Goal: Transaction & Acquisition: Download file/media

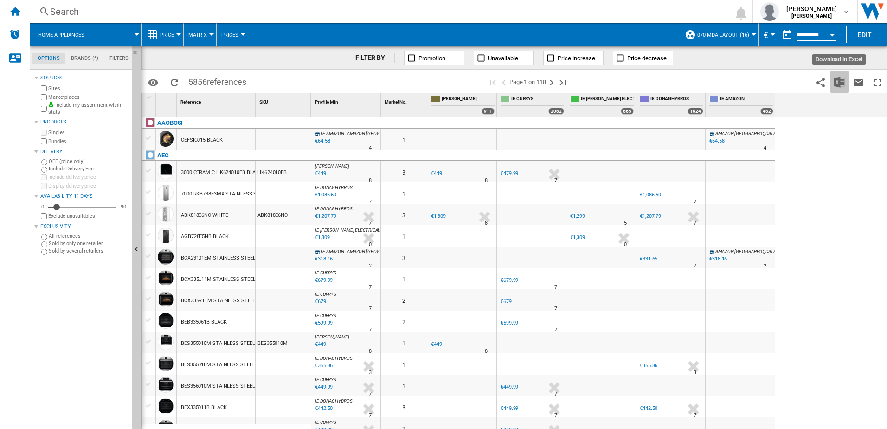
click at [841, 82] on img "Download in Excel" at bounding box center [839, 82] width 11 height 11
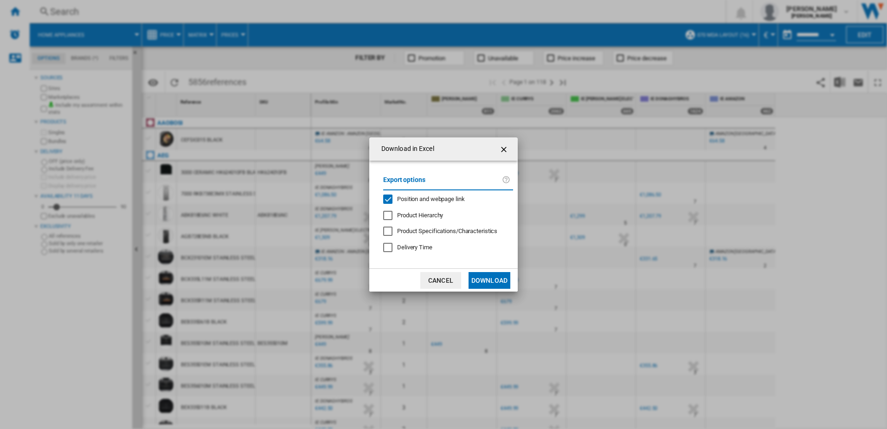
click at [476, 279] on button "Download" at bounding box center [490, 280] width 42 height 17
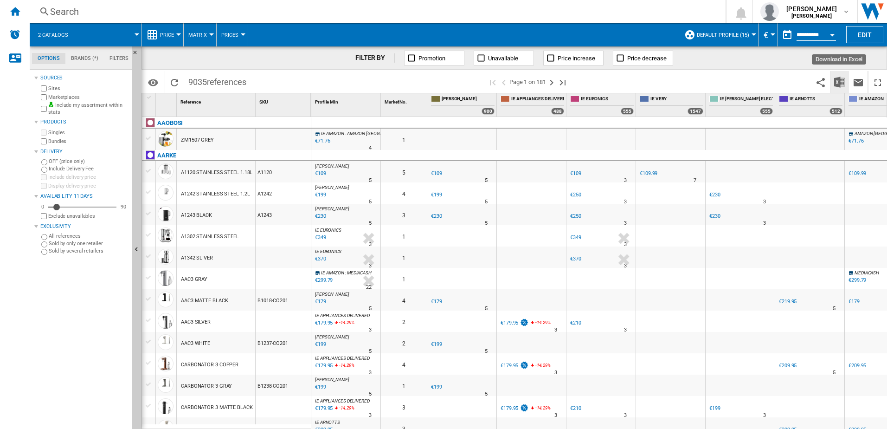
click at [838, 84] on img "Download in Excel" at bounding box center [839, 82] width 11 height 11
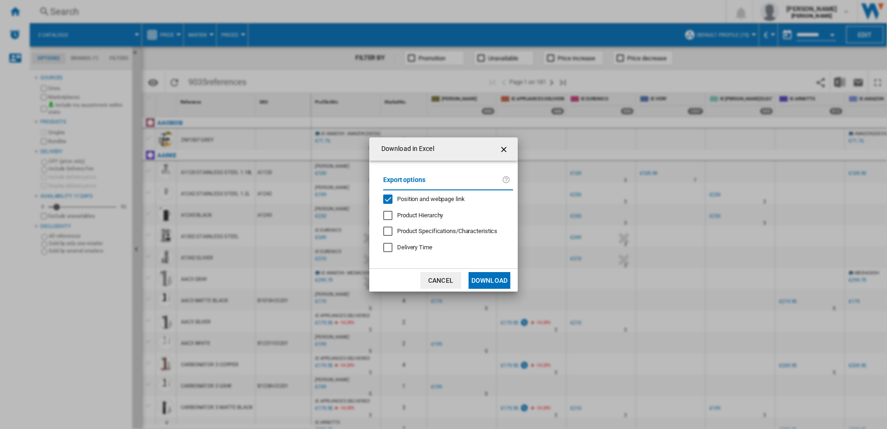
click at [491, 277] on button "Download" at bounding box center [490, 280] width 42 height 17
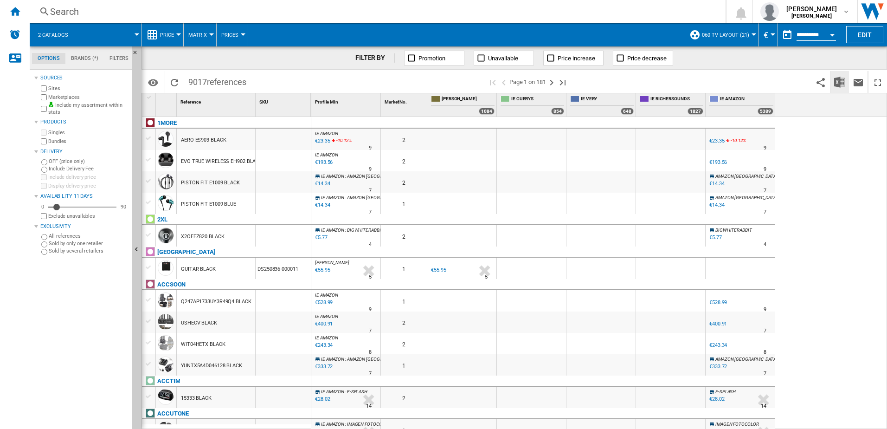
click at [839, 84] on img "Download in Excel" at bounding box center [839, 82] width 11 height 11
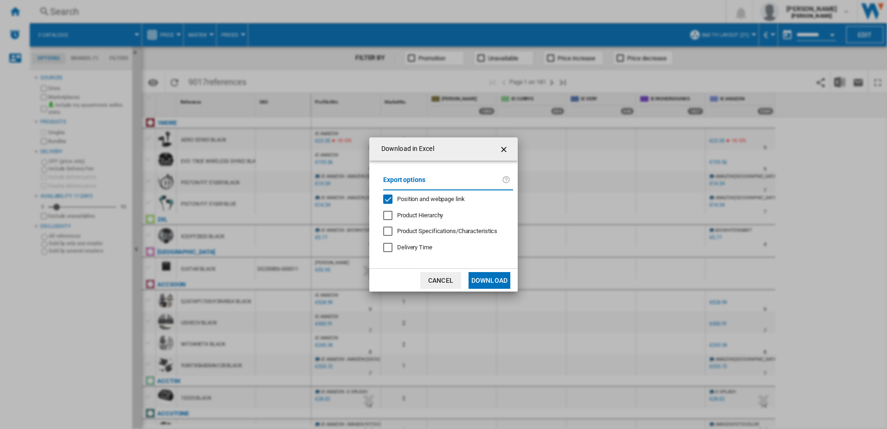
click at [490, 281] on button "Download" at bounding box center [490, 280] width 42 height 17
